Goal: Check status: Check status

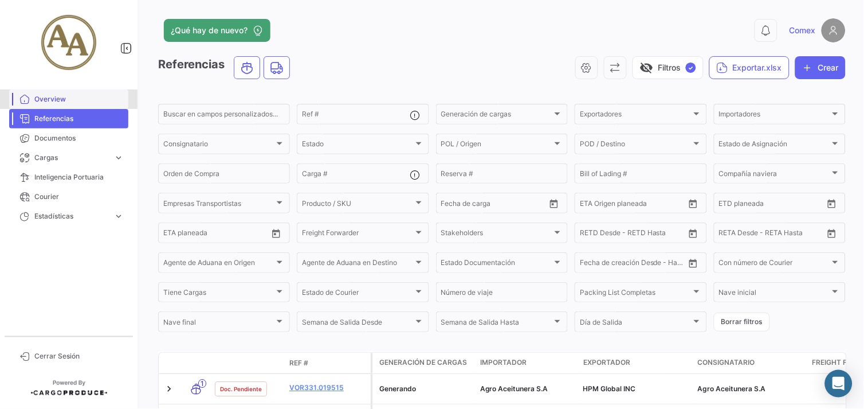
click at [49, 97] on span "Overview" at bounding box center [78, 99] width 89 height 10
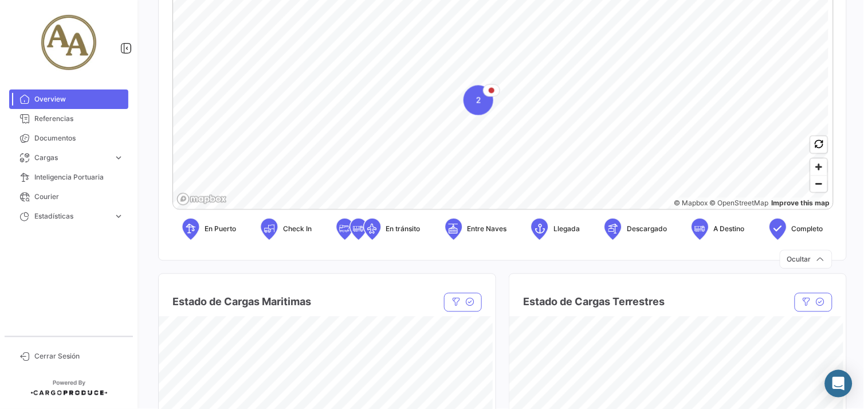
scroll to position [254, 0]
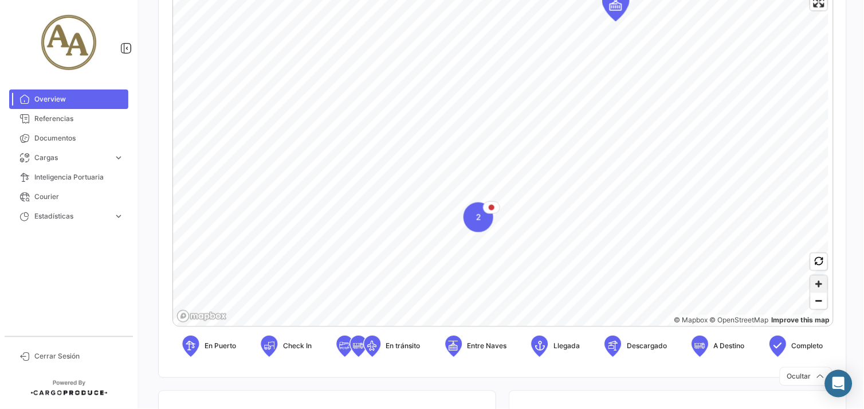
click at [815, 284] on span "Zoom in" at bounding box center [819, 284] width 17 height 17
click at [460, 214] on icon "Map marker" at bounding box center [466, 209] width 16 height 24
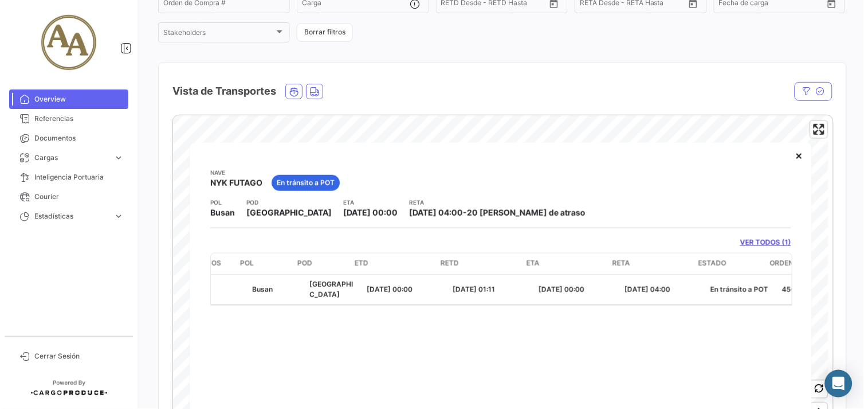
scroll to position [0, 190]
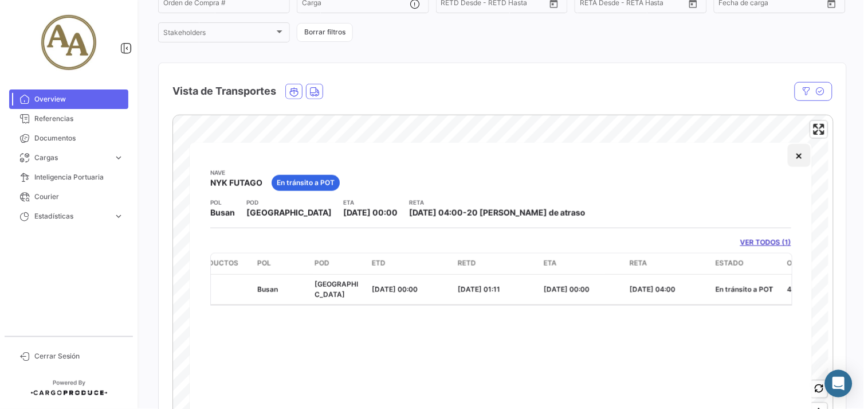
click at [798, 158] on button "×" at bounding box center [799, 155] width 23 height 23
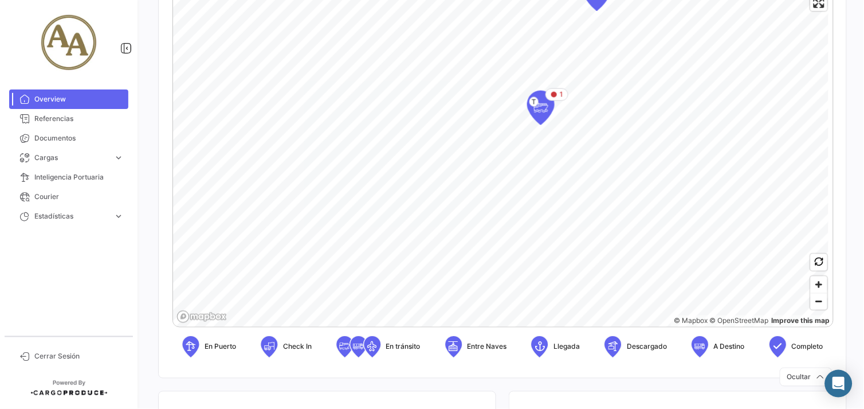
scroll to position [254, 0]
click at [541, 112] on icon "Map marker" at bounding box center [541, 107] width 16 height 24
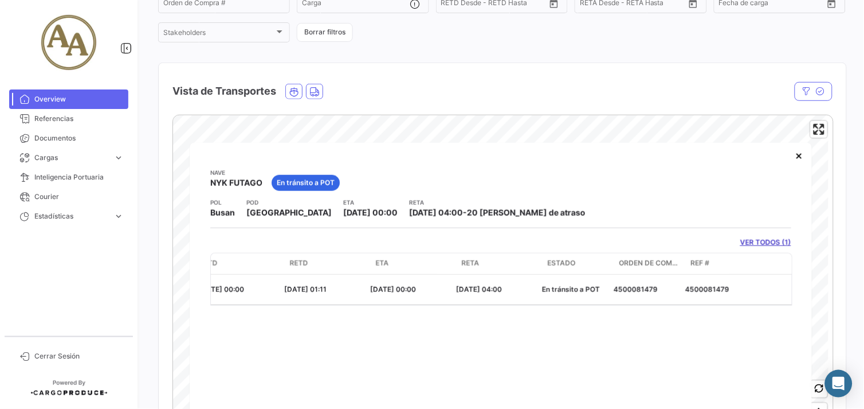
scroll to position [0, 367]
click at [752, 239] on link "VER TODOS (1)" at bounding box center [765, 242] width 51 height 10
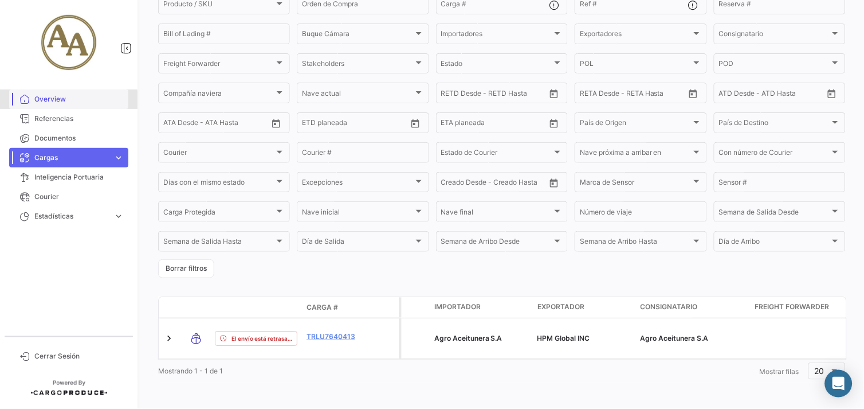
click at [48, 105] on link "Overview" at bounding box center [68, 98] width 119 height 19
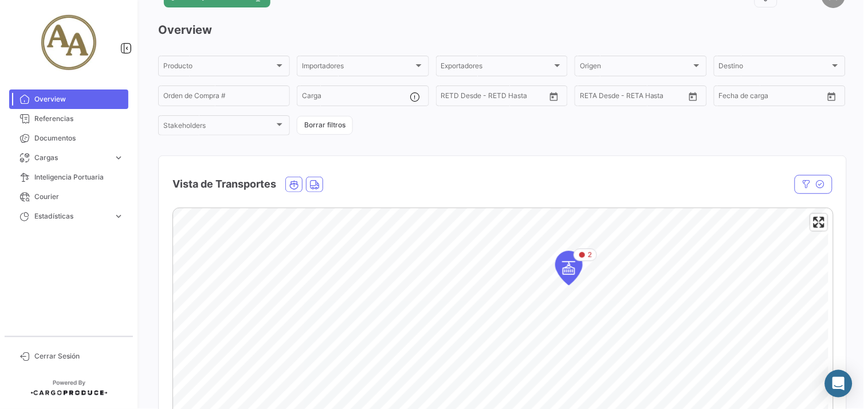
scroll to position [64, 0]
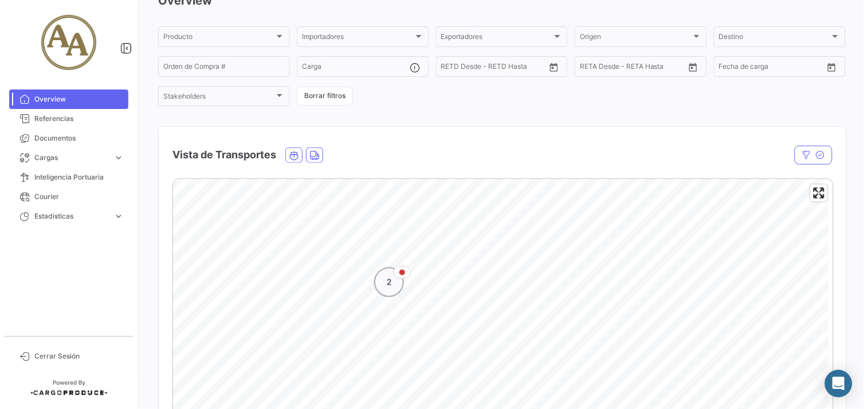
click at [395, 285] on div "2" at bounding box center [389, 282] width 30 height 30
click at [528, 301] on icon "Map marker" at bounding box center [529, 290] width 16 height 24
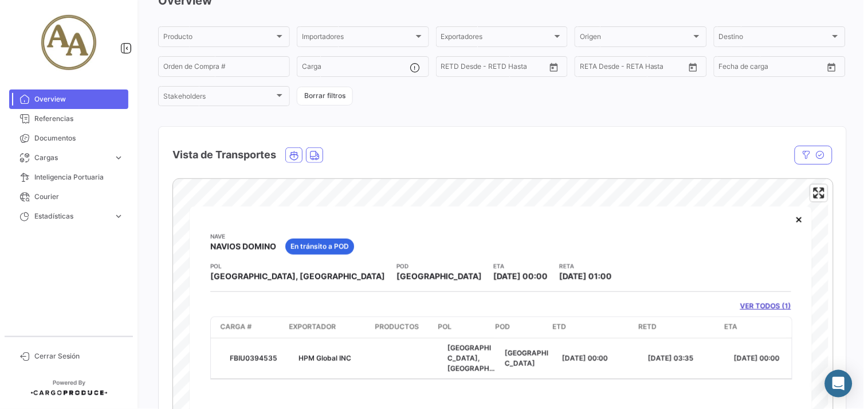
scroll to position [0, 172]
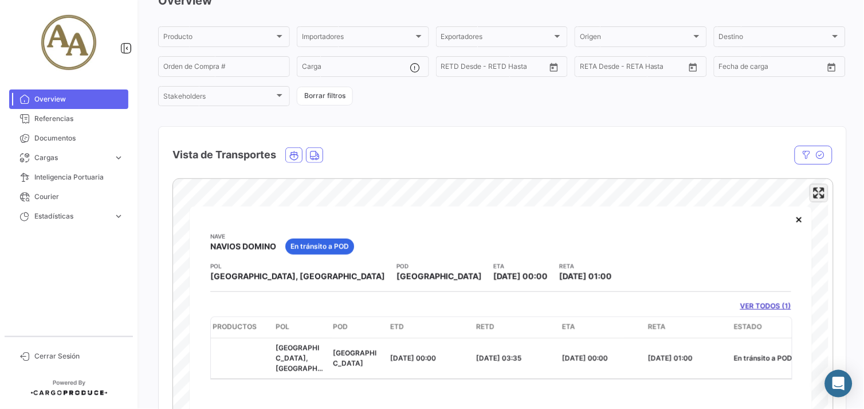
drag, startPoint x: 813, startPoint y: 199, endPoint x: 808, endPoint y: 238, distance: 39.2
click at [814, 199] on span "Enter fullscreen" at bounding box center [819, 193] width 17 height 17
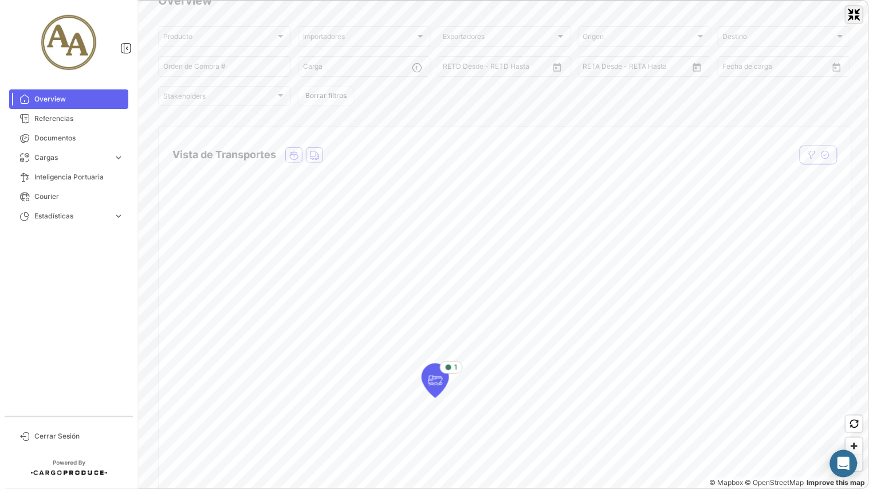
click at [860, 21] on span "Exit fullscreen" at bounding box center [854, 14] width 17 height 17
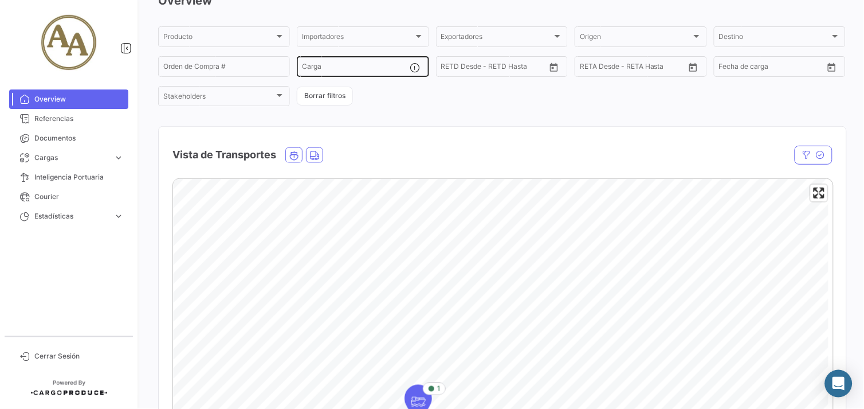
click at [392, 59] on div "Overview Producto Producto Importadores Importadores Exportadores Exportadores …" at bounding box center [502, 280] width 688 height 575
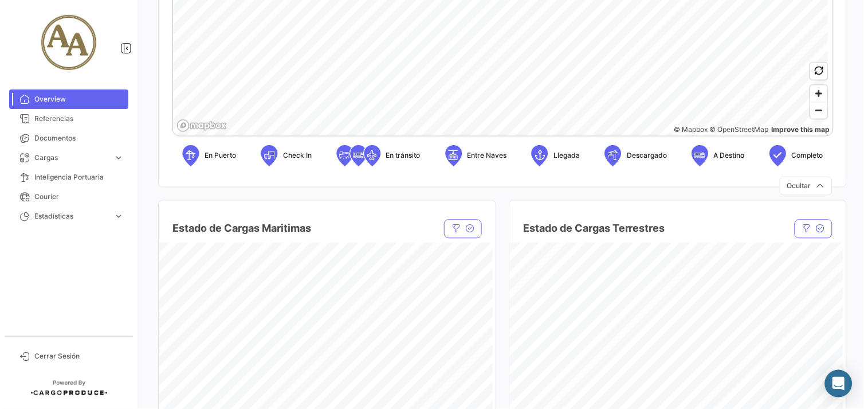
scroll to position [445, 0]
click at [818, 107] on span "Zoom out" at bounding box center [819, 110] width 17 height 16
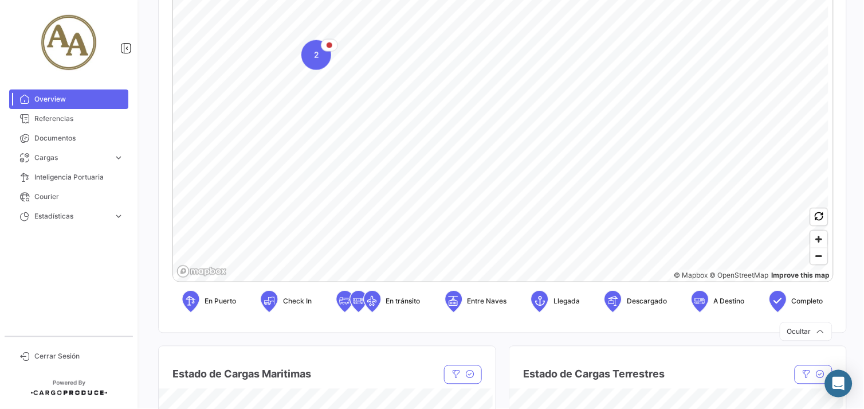
scroll to position [127, 0]
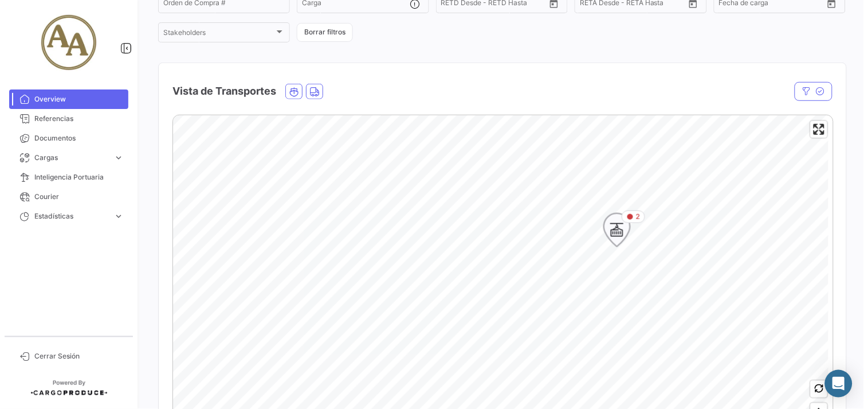
click at [625, 230] on icon "Map marker" at bounding box center [617, 230] width 16 height 24
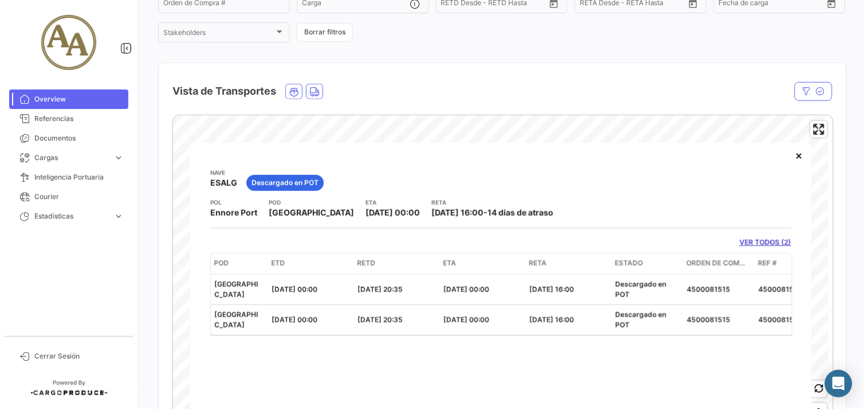
scroll to position [0, 294]
click at [800, 158] on button "×" at bounding box center [799, 155] width 23 height 23
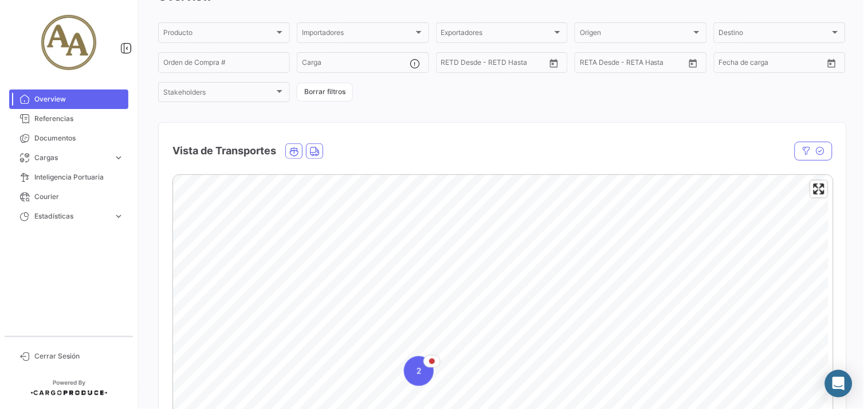
scroll to position [0, 0]
